Goal: Information Seeking & Learning: Learn about a topic

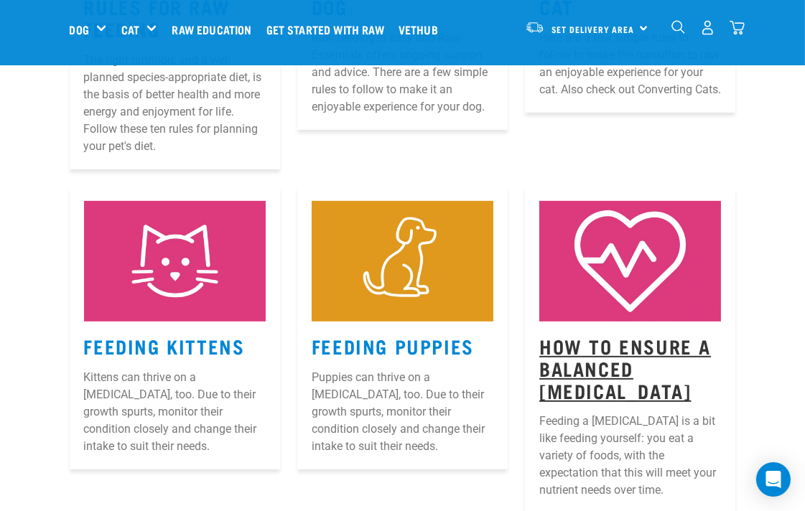
click at [647, 340] on link "How to Ensure a Balanced [MEDICAL_DATA]" at bounding box center [625, 367] width 172 height 55
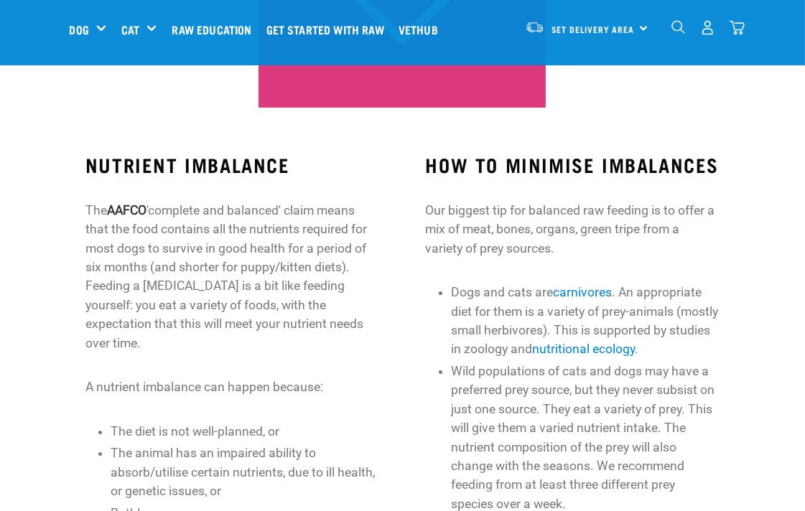
scroll to position [452, 0]
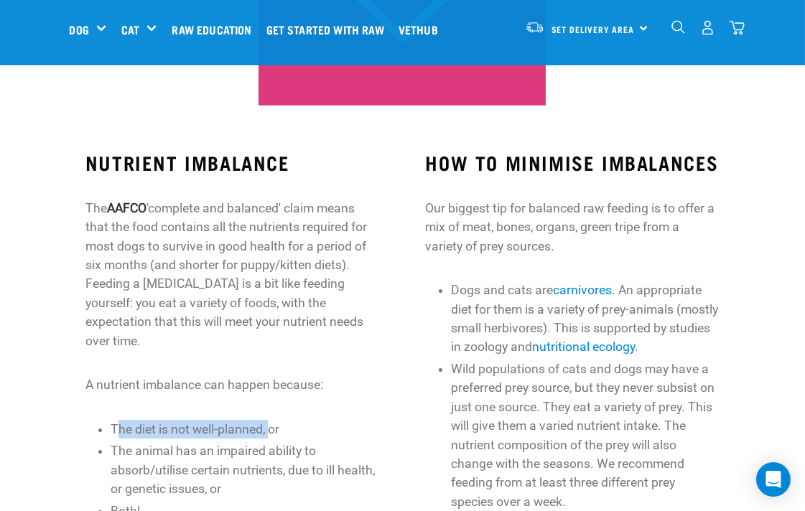
drag, startPoint x: 121, startPoint y: 353, endPoint x: 273, endPoint y: 350, distance: 152.3
click at [273, 420] on li "The diet is not well-planned, or" at bounding box center [245, 429] width 269 height 19
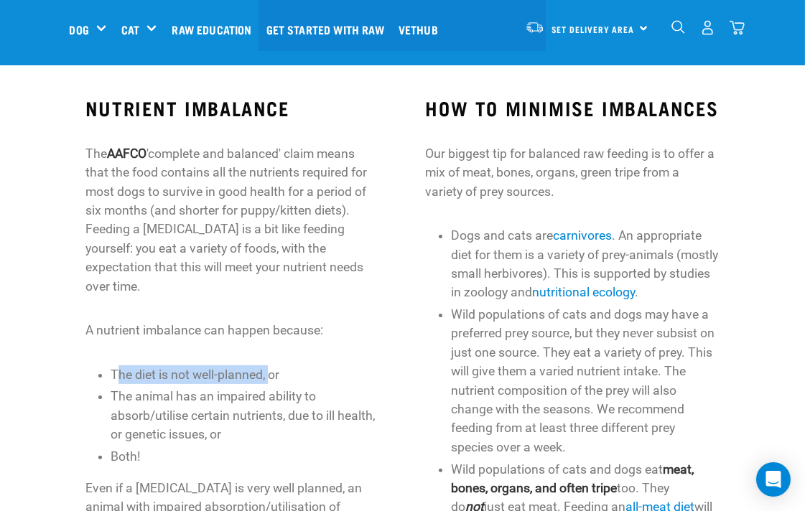
scroll to position [505, 0]
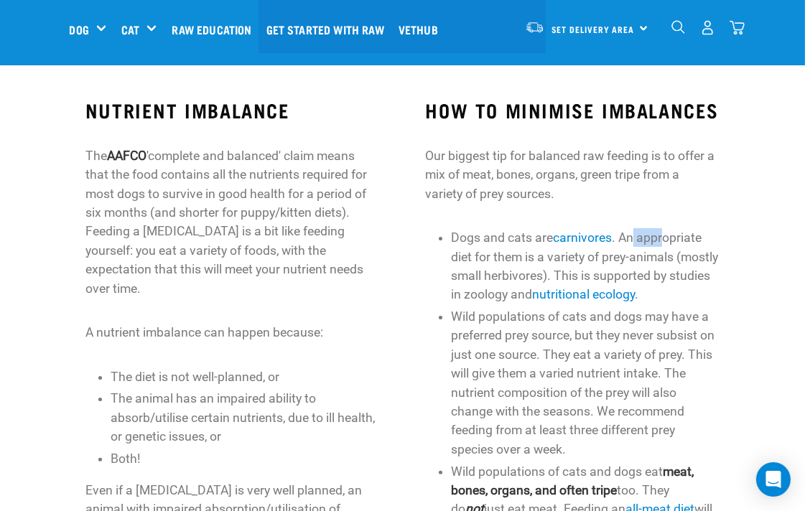
drag, startPoint x: 634, startPoint y: 174, endPoint x: 666, endPoint y: 187, distance: 34.1
click at [666, 187] on div "HOW TO MINIMISE IMBALANCES Our biggest tip for balanced raw feeding is to offer…" at bounding box center [573, 490] width 294 height 783
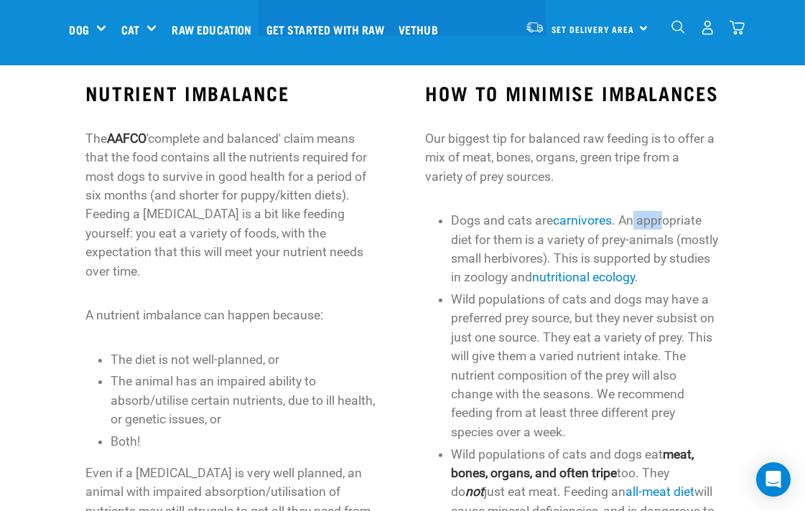
scroll to position [532, 0]
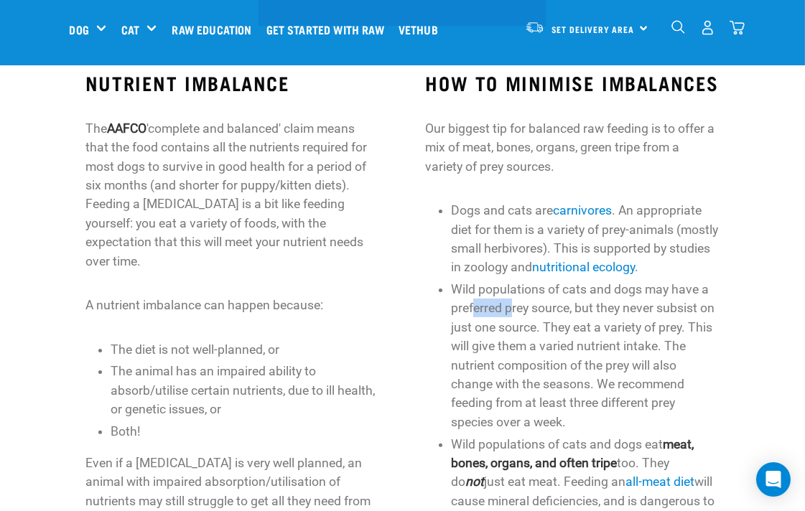
drag, startPoint x: 472, startPoint y: 247, endPoint x: 511, endPoint y: 256, distance: 39.7
click at [511, 280] on li "Wild populations of cats and dogs may have a preferred prey source, but they ne…" at bounding box center [585, 356] width 269 height 152
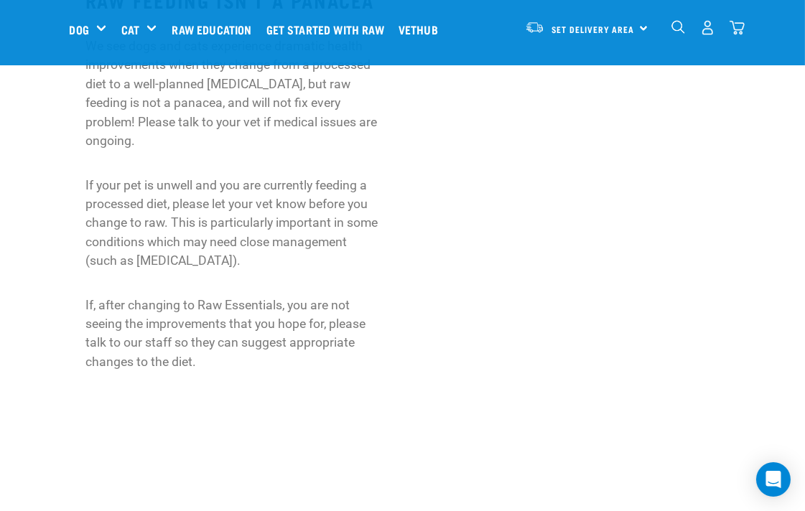
scroll to position [1356, 0]
